Goal: Navigation & Orientation: Find specific page/section

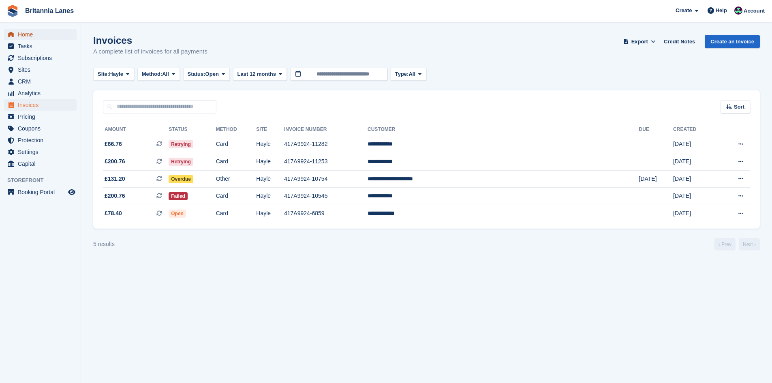
click at [35, 39] on span "Home" at bounding box center [42, 34] width 49 height 11
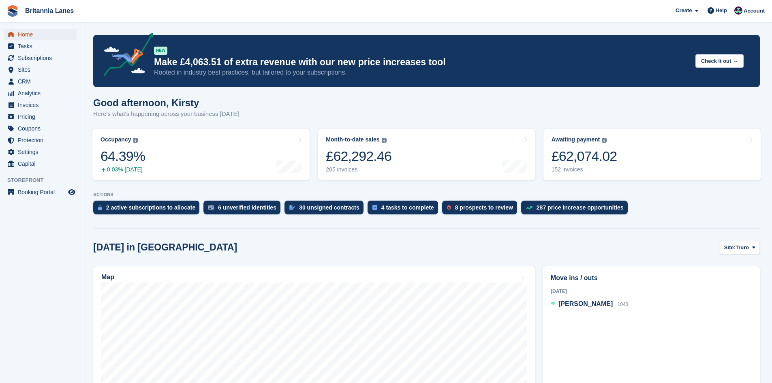
click at [32, 35] on span "Home" at bounding box center [42, 34] width 49 height 11
click at [166, 208] on div "2 active subscriptions to allocate" at bounding box center [150, 207] width 89 height 6
click at [244, 204] on div "6 unverified identities" at bounding box center [242, 208] width 77 height 14
click at [326, 210] on div "30 unsigned contracts" at bounding box center [329, 207] width 60 height 6
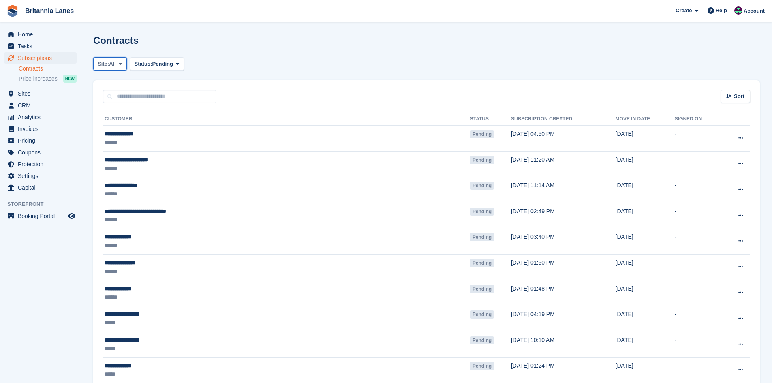
click at [118, 64] on button "Site: All" at bounding box center [110, 63] width 34 height 13
drag, startPoint x: 120, startPoint y: 95, endPoint x: 119, endPoint y: 90, distance: 5.3
click at [119, 95] on link "Falmouth" at bounding box center [133, 97] width 73 height 15
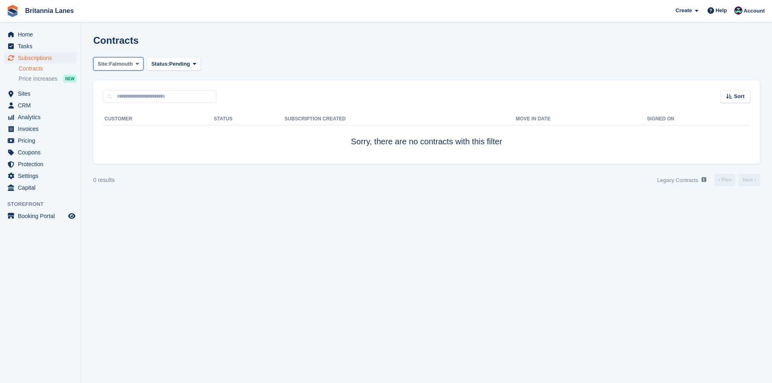
click at [114, 66] on span "Falmouth" at bounding box center [121, 64] width 24 height 8
click at [110, 111] on link "Hayle" at bounding box center [133, 112] width 73 height 15
click at [119, 65] on span "Hayle" at bounding box center [116, 64] width 14 height 8
click at [120, 131] on link "Truro" at bounding box center [133, 127] width 73 height 15
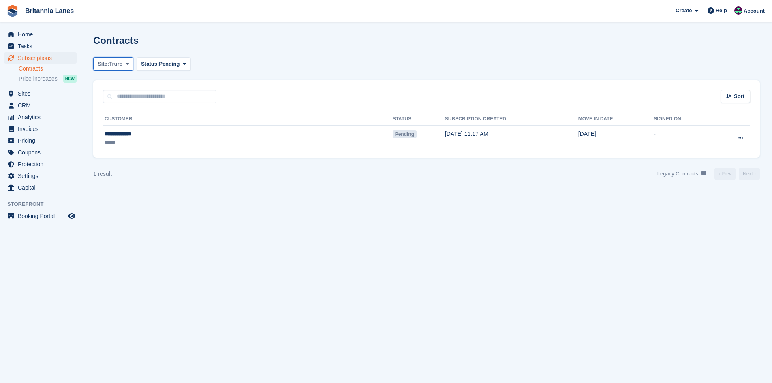
click at [121, 66] on span "Truro" at bounding box center [115, 64] width 13 height 8
click at [115, 84] on link "[GEOGRAPHIC_DATA]" at bounding box center [133, 83] width 73 height 15
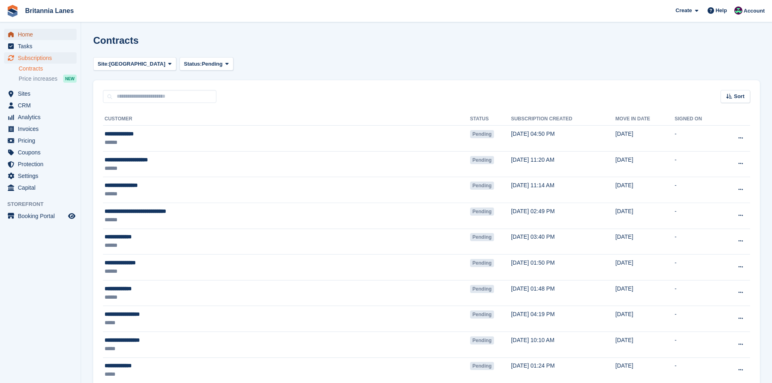
click at [36, 36] on span "Home" at bounding box center [42, 34] width 49 height 11
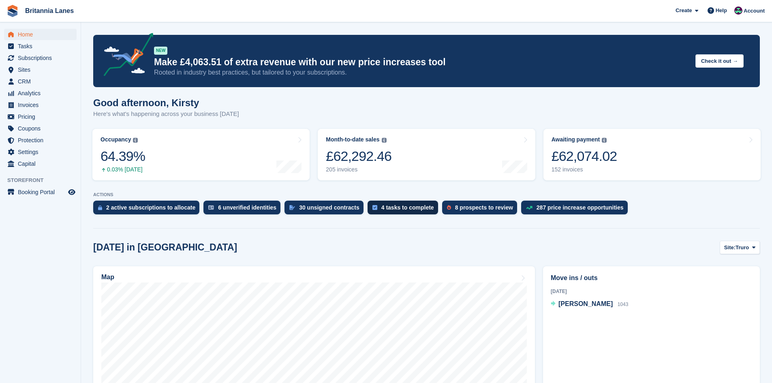
click at [396, 208] on div "4 tasks to complete" at bounding box center [407, 207] width 53 height 6
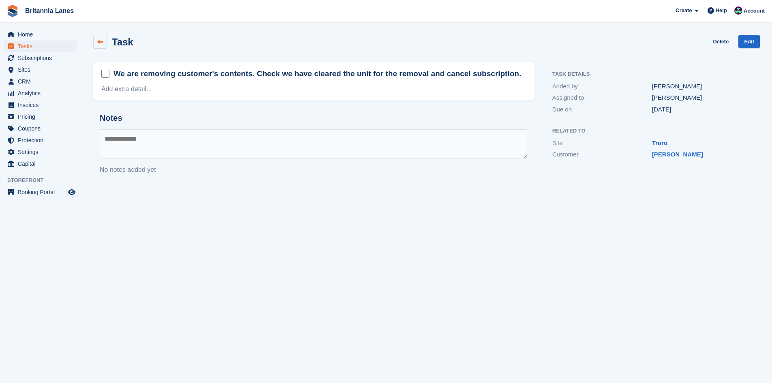
click at [99, 39] on icon at bounding box center [100, 42] width 6 height 6
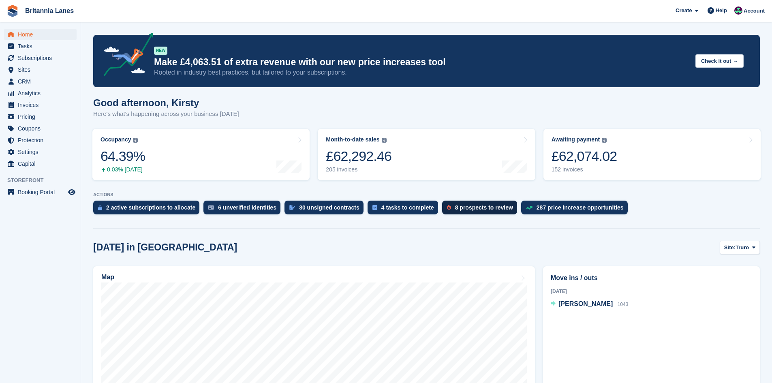
click at [469, 205] on div "8 prospects to review" at bounding box center [484, 207] width 58 height 6
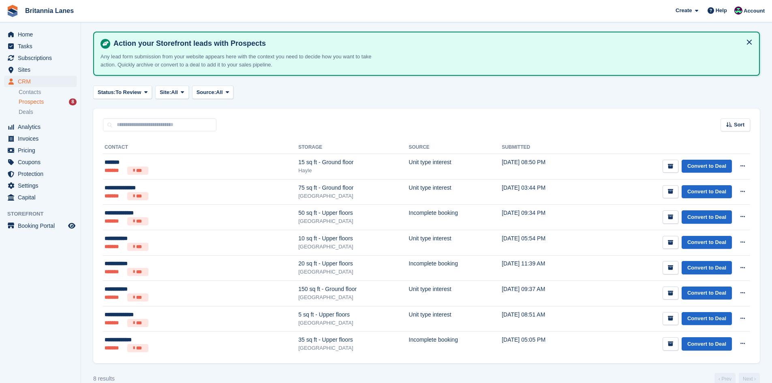
scroll to position [41, 0]
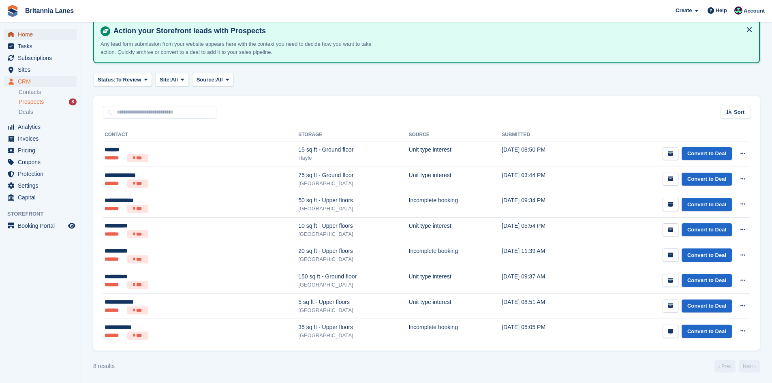
click at [38, 31] on span "Home" at bounding box center [42, 34] width 49 height 11
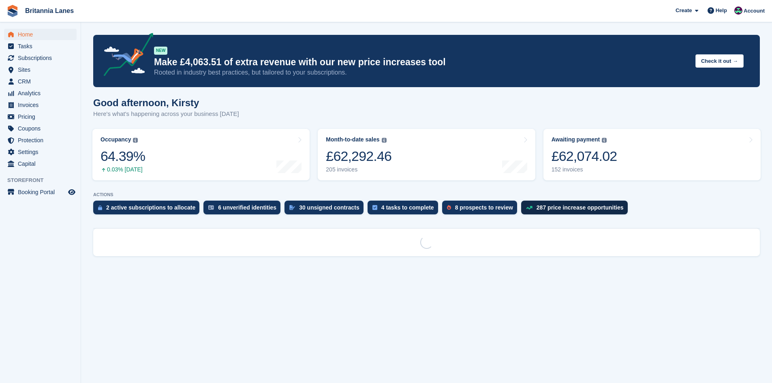
click at [584, 206] on div "287 price increase opportunities" at bounding box center [580, 207] width 87 height 6
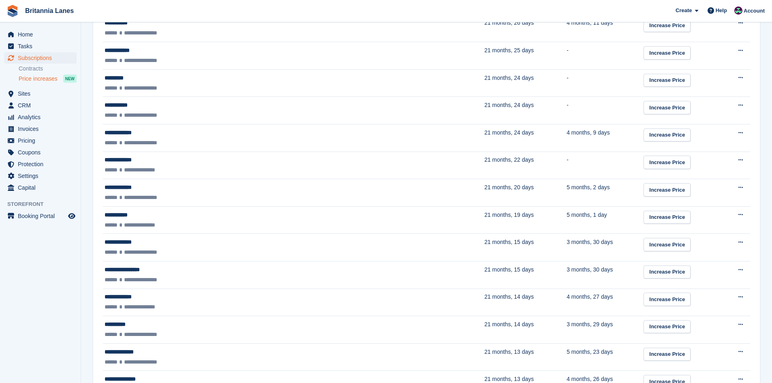
scroll to position [486, 0]
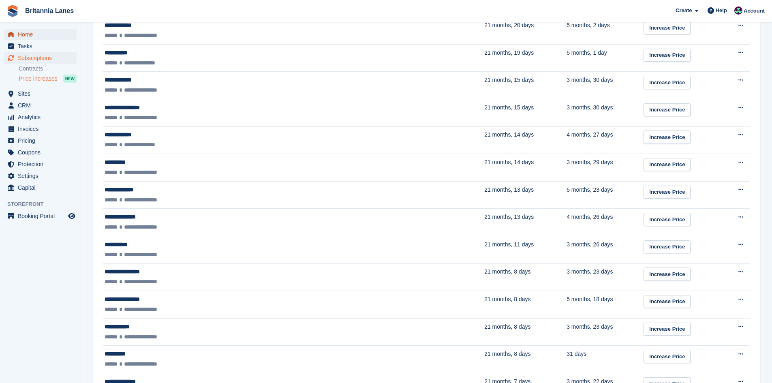
click at [30, 32] on span "Home" at bounding box center [42, 34] width 49 height 11
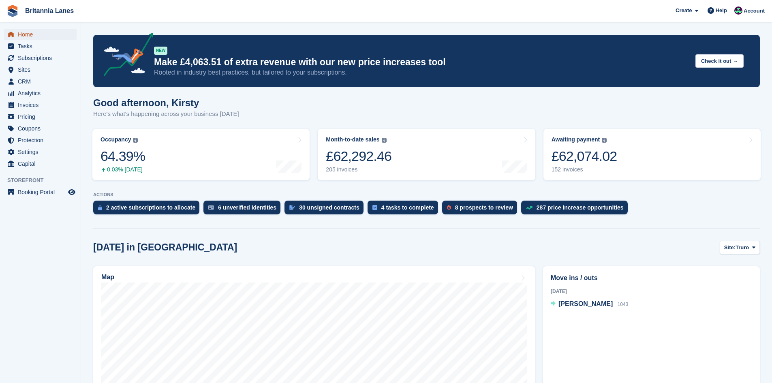
click at [34, 36] on span "Home" at bounding box center [42, 34] width 49 height 11
click at [29, 31] on span "Home" at bounding box center [42, 34] width 49 height 11
click at [28, 30] on span "Home" at bounding box center [42, 34] width 49 height 11
click at [33, 32] on span "Home" at bounding box center [42, 34] width 49 height 11
drag, startPoint x: 752, startPoint y: 12, endPoint x: 730, endPoint y: 42, distance: 37.7
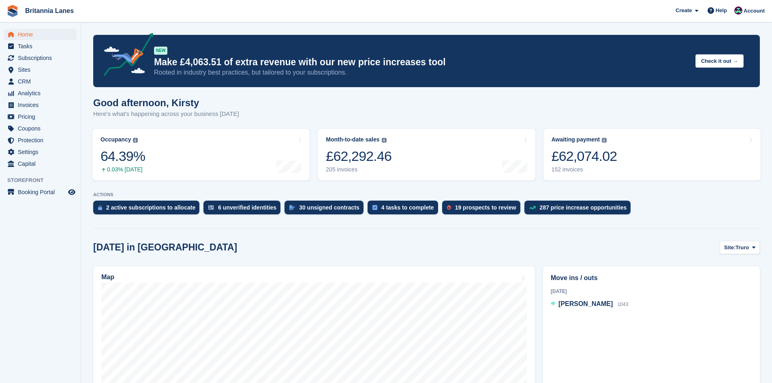
click at [752, 12] on span "Account" at bounding box center [754, 11] width 21 height 8
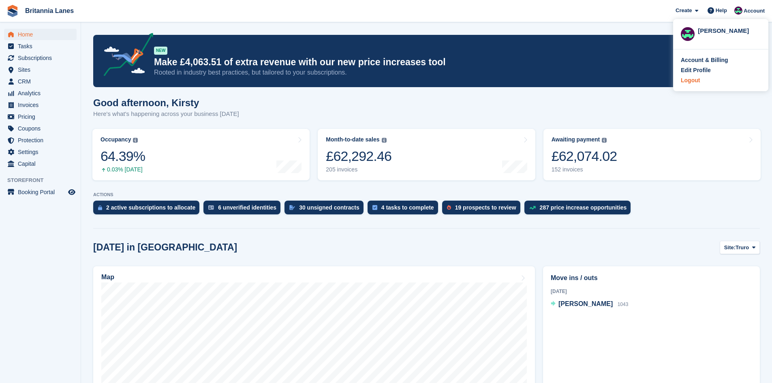
click at [697, 81] on div "Logout" at bounding box center [690, 80] width 19 height 9
